Goal: Check status: Check status

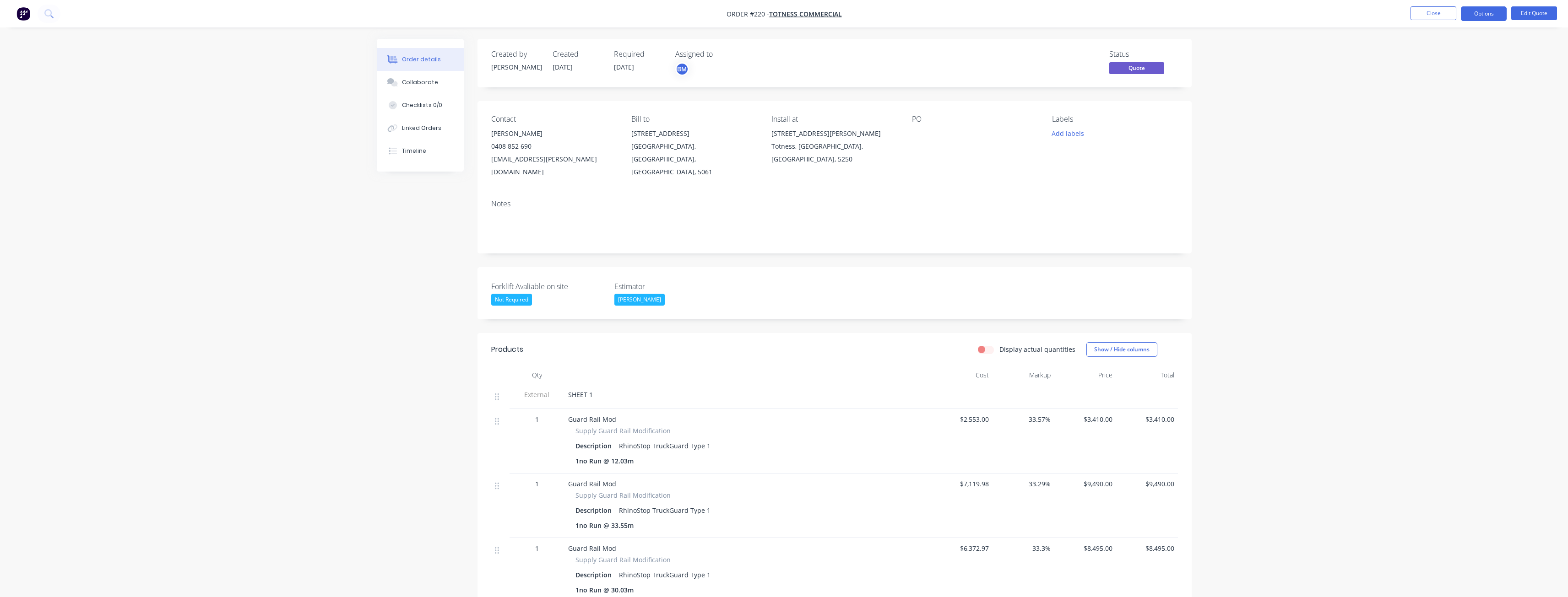
click at [24, 13] on img "button" at bounding box center [23, 13] width 13 height 13
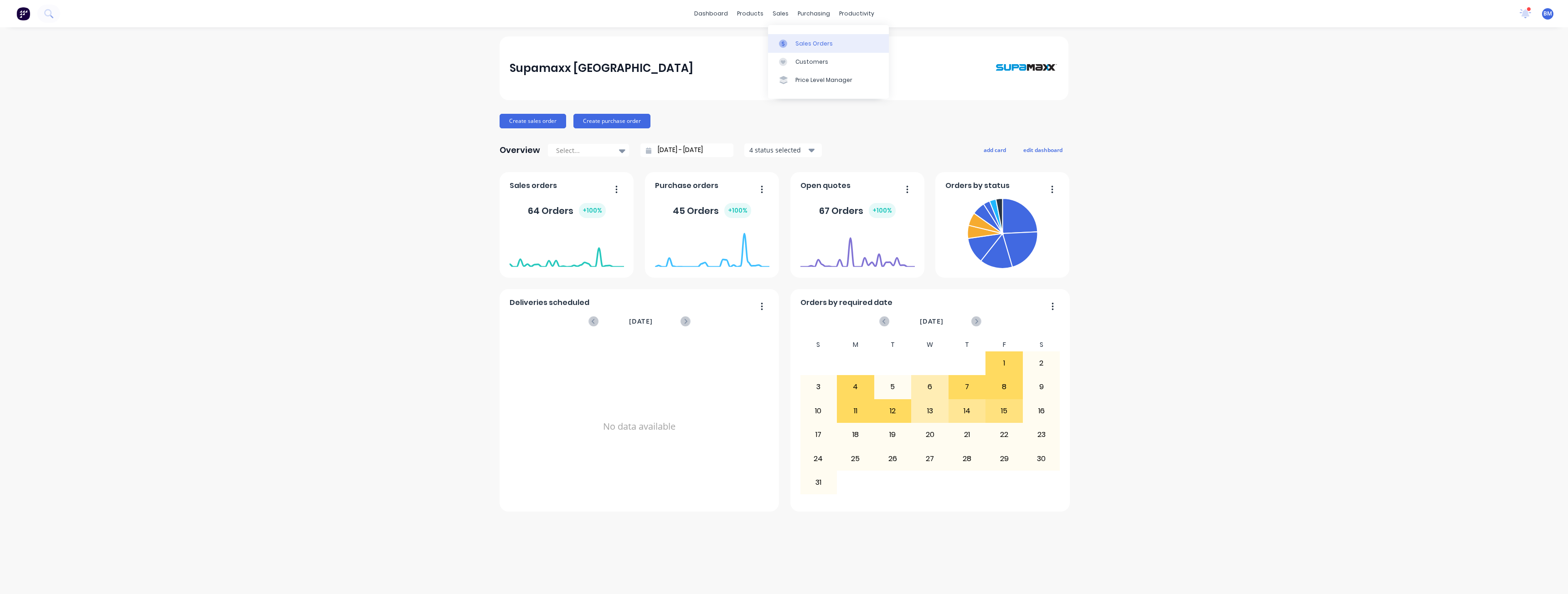
click at [805, 45] on div "Sales Orders" at bounding box center [814, 44] width 38 height 8
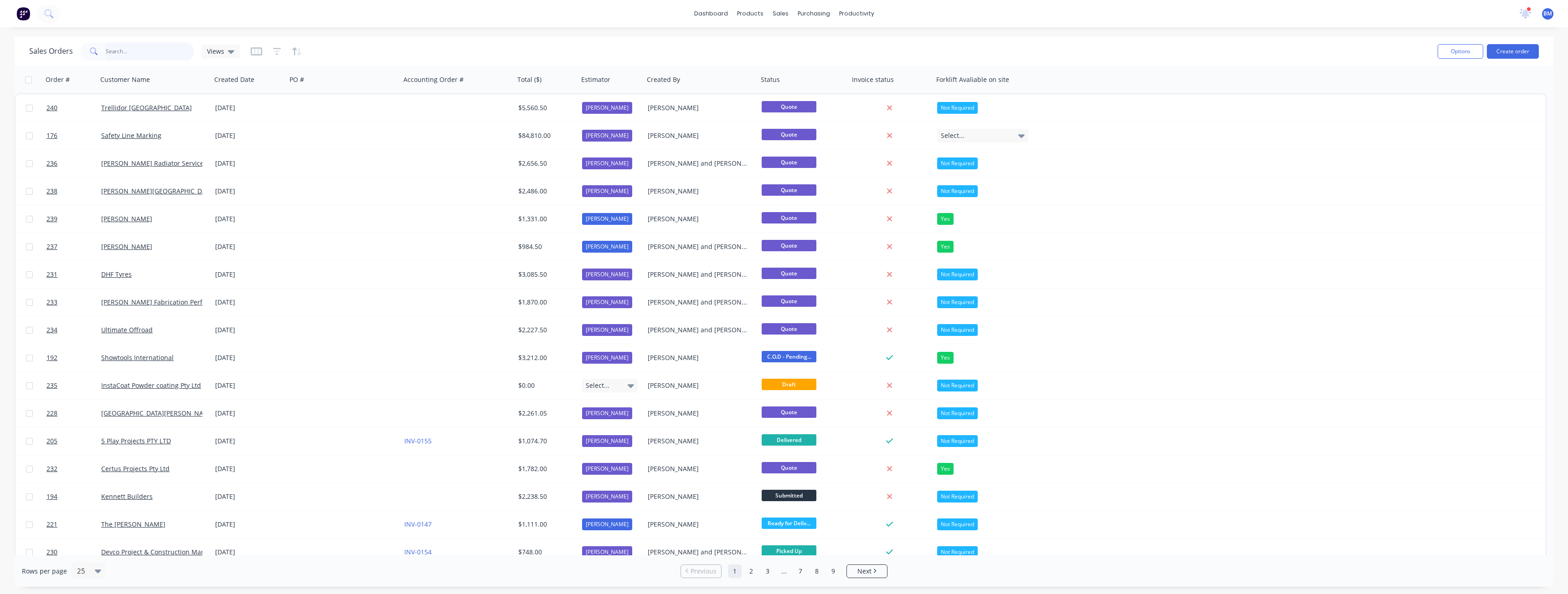
click at [122, 48] on input "text" at bounding box center [150, 51] width 89 height 18
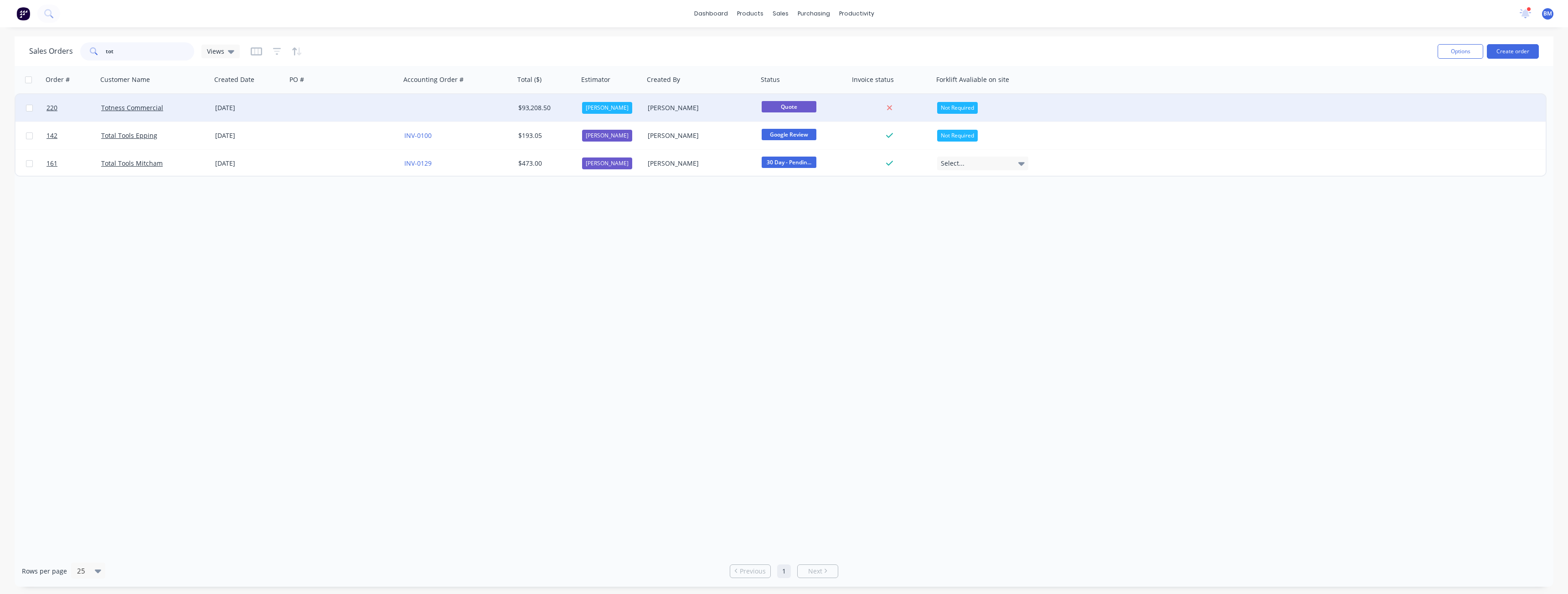
type input "tot"
click at [183, 104] on div "Totness Commercial" at bounding box center [152, 108] width 101 height 9
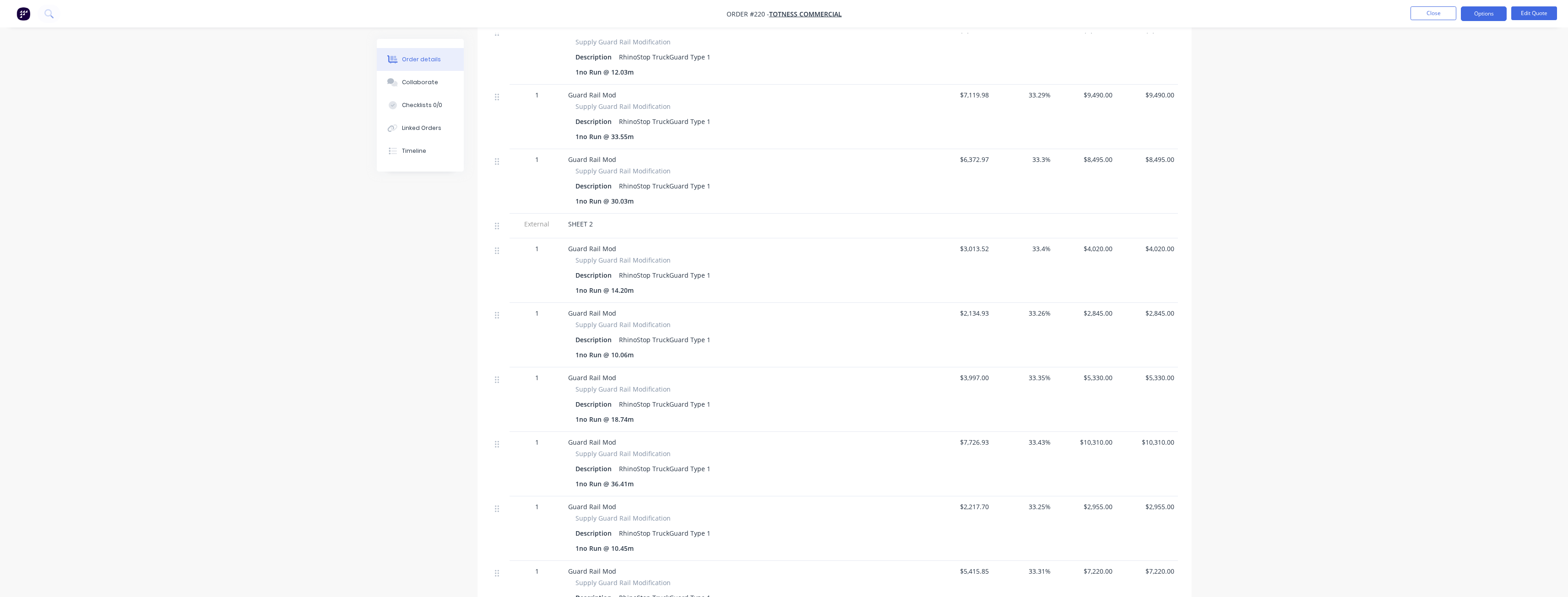
scroll to position [458, 0]
